Goal: Task Accomplishment & Management: Use online tool/utility

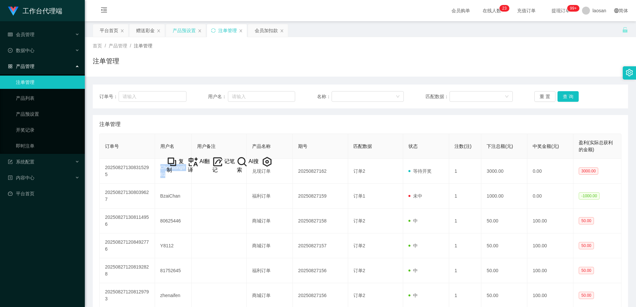
click at [186, 32] on div "产品预设置" at bounding box center [184, 30] width 23 height 13
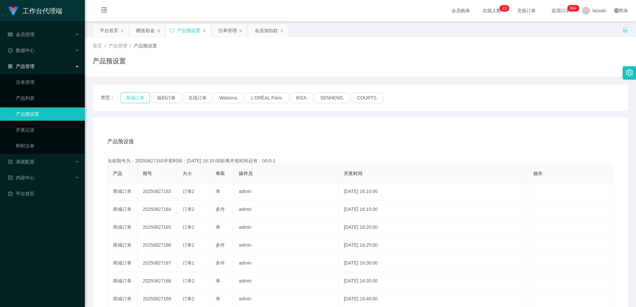
click at [142, 91] on button "商城订单" at bounding box center [135, 97] width 29 height 11
click at [140, 91] on button "商城订单" at bounding box center [135, 97] width 29 height 11
click at [226, 91] on div "产品预设值 添加期号" at bounding box center [360, 141] width 506 height 19
click at [139, 91] on button "商城订单" at bounding box center [135, 97] width 29 height 11
click at [186, 28] on div "产品预设置" at bounding box center [188, 30] width 23 height 13
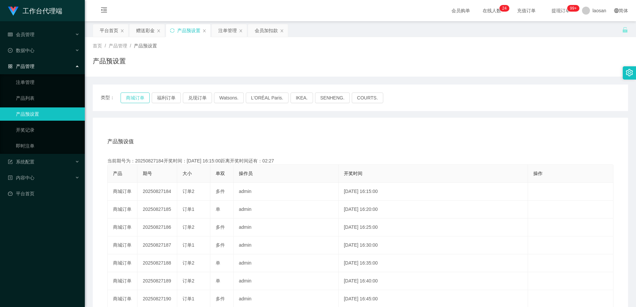
click at [134, 91] on button "商城订单" at bounding box center [135, 97] width 29 height 11
click at [226, 32] on div "注单管理" at bounding box center [227, 30] width 19 height 13
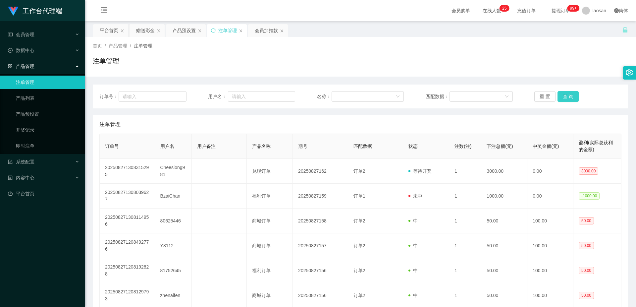
click at [226, 91] on button "查 询" at bounding box center [567, 96] width 21 height 11
click at [226, 91] on button "查 询" at bounding box center [571, 96] width 28 height 11
click at [226, 91] on div "重 置 查 询" at bounding box center [577, 96] width 87 height 11
click at [226, 91] on button "查 询" at bounding box center [567, 96] width 21 height 11
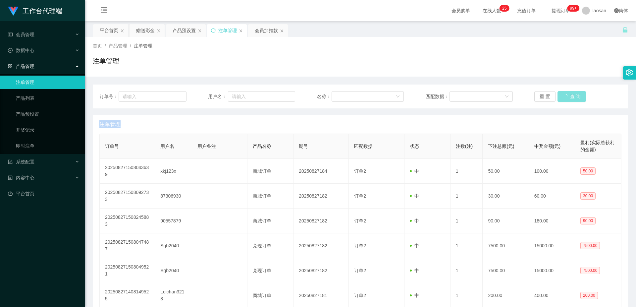
click at [226, 91] on div "重 置 查 询" at bounding box center [577, 96] width 87 height 11
click at [226, 91] on button "查 询" at bounding box center [567, 96] width 21 height 11
click at [226, 91] on button "查 询" at bounding box center [571, 96] width 28 height 11
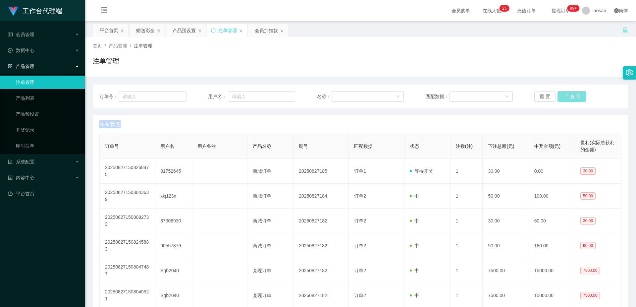
click at [226, 91] on button "查 询" at bounding box center [571, 96] width 28 height 11
click at [226, 91] on button "查 询" at bounding box center [567, 96] width 21 height 11
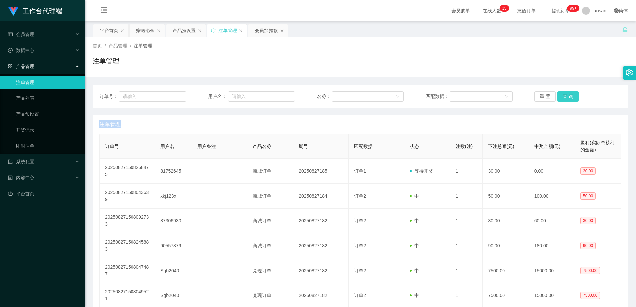
click at [226, 91] on button "查 询" at bounding box center [567, 96] width 21 height 11
click at [226, 91] on div "重 置 查 询" at bounding box center [577, 96] width 87 height 11
click at [226, 91] on button "查 询" at bounding box center [567, 96] width 21 height 11
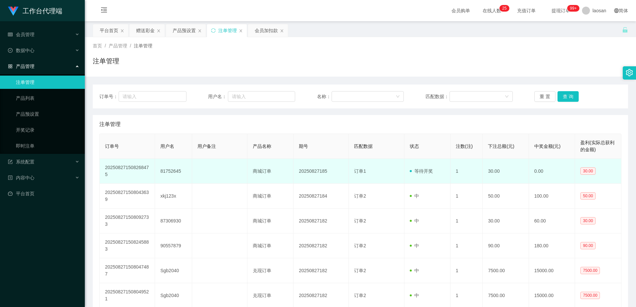
click at [176, 91] on td "81752645" at bounding box center [173, 171] width 37 height 25
copy td "81752645"
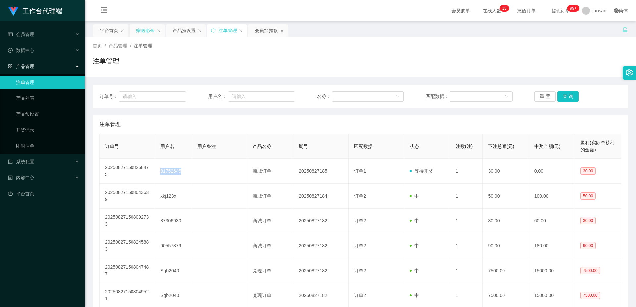
click at [145, 33] on div "赠送彩金" at bounding box center [145, 30] width 19 height 13
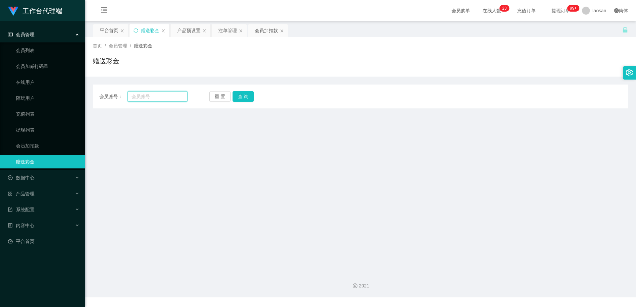
click at [167, 91] on input "text" at bounding box center [158, 96] width 60 height 11
paste input "81752645"
type input "81752645"
click at [226, 91] on button "查 询" at bounding box center [243, 96] width 21 height 11
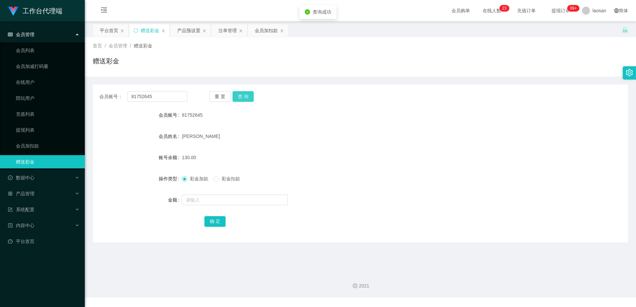
click at [226, 91] on button "查 询" at bounding box center [243, 96] width 21 height 11
